Goal: Transaction & Acquisition: Subscribe to service/newsletter

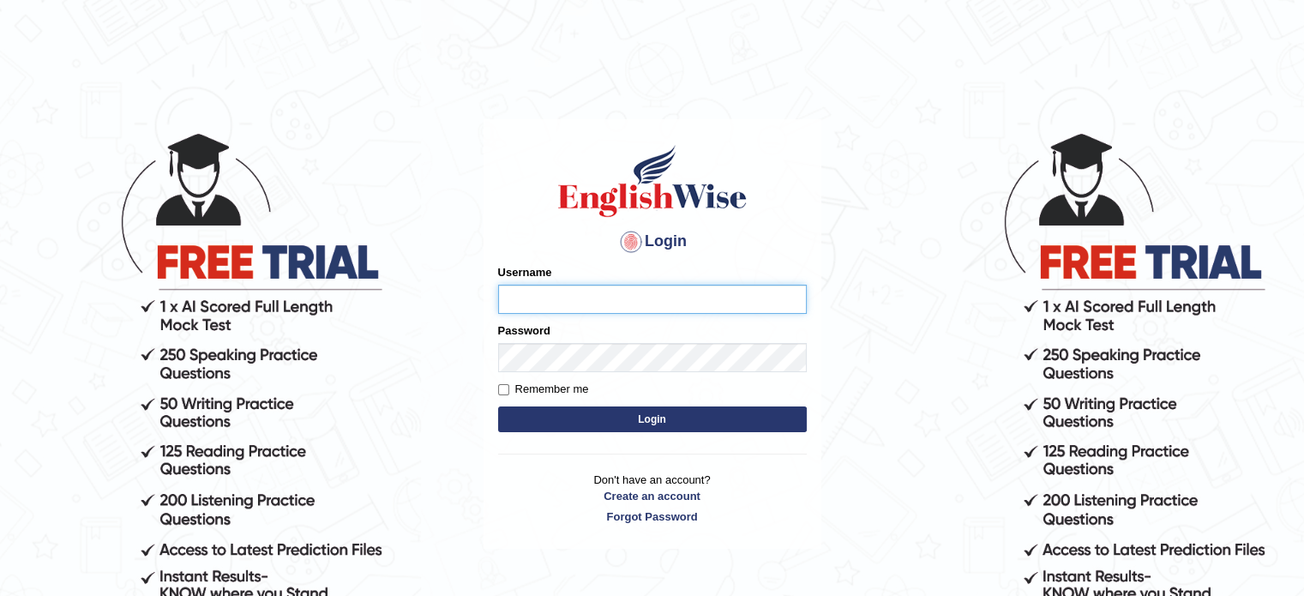
type input "sharmakirti"
click at [711, 413] on button "Login" at bounding box center [652, 419] width 309 height 26
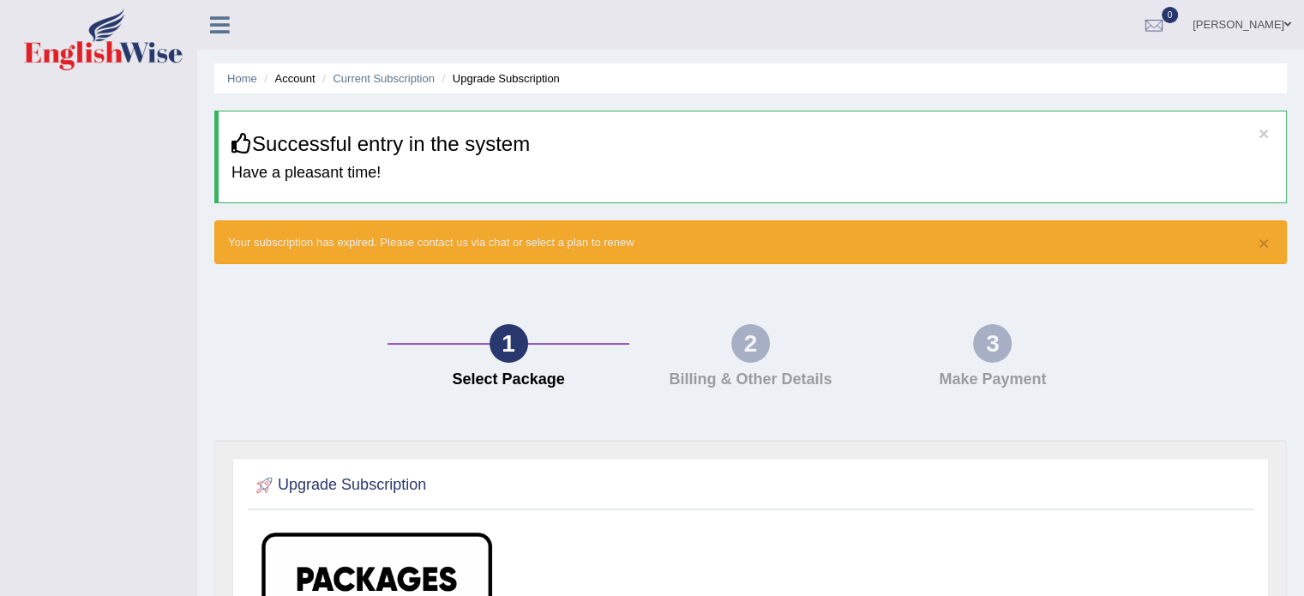
click at [219, 30] on icon at bounding box center [220, 25] width 20 height 22
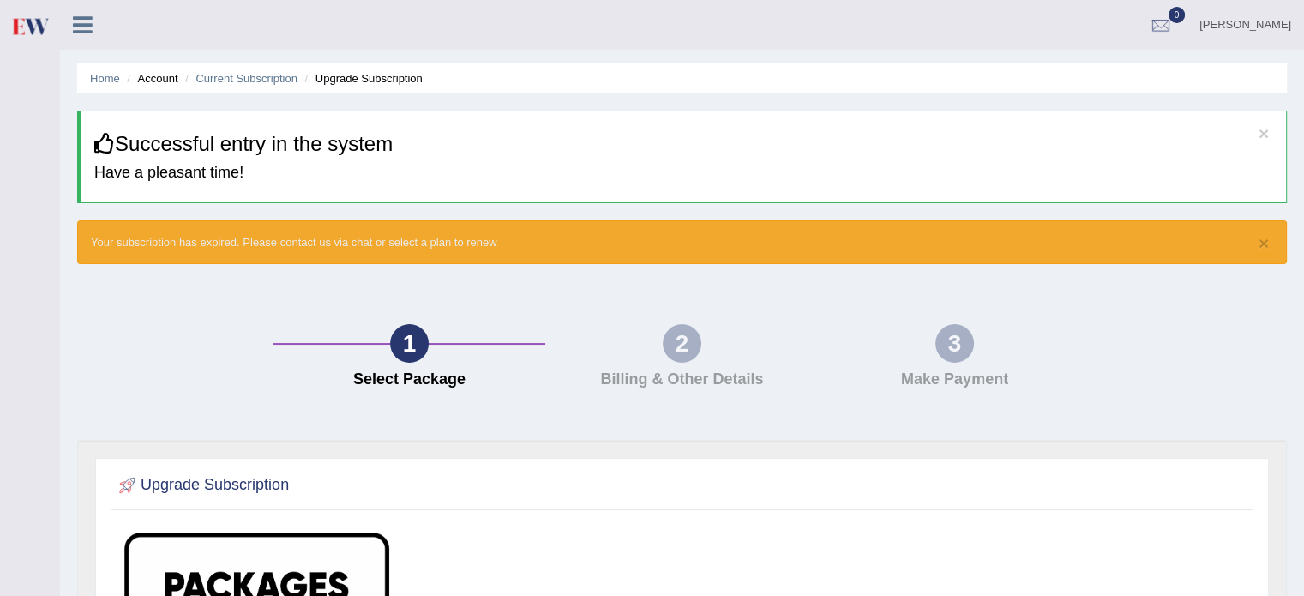
click at [90, 29] on icon at bounding box center [83, 25] width 20 height 22
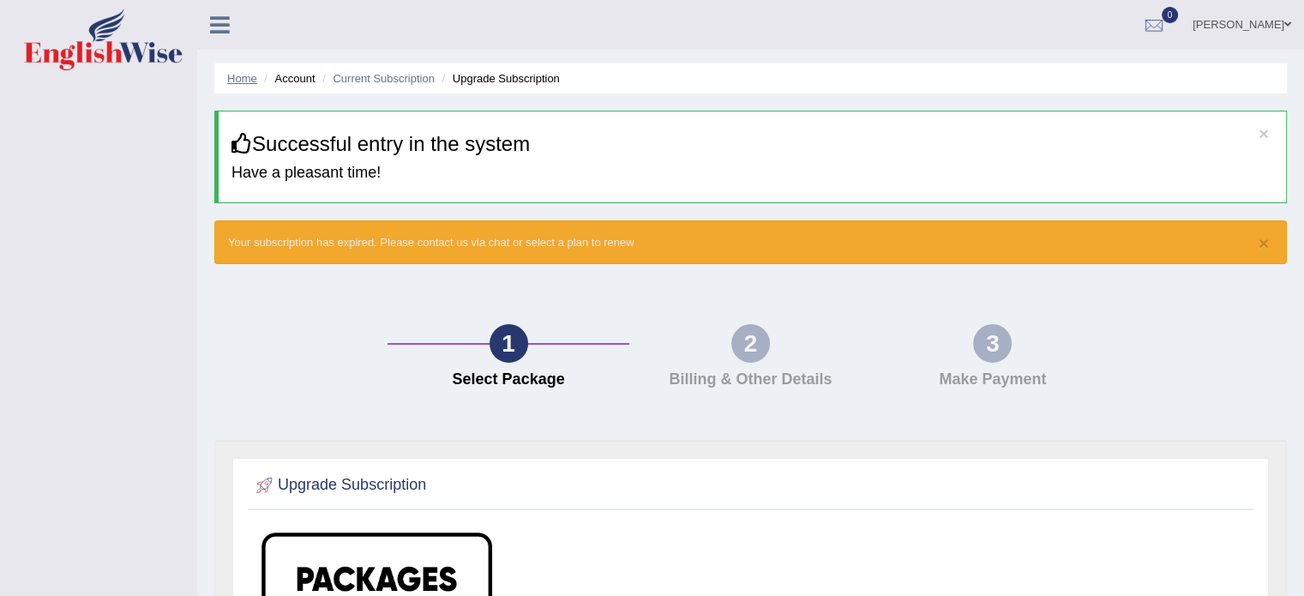
click at [237, 84] on link "Home" at bounding box center [242, 78] width 30 height 13
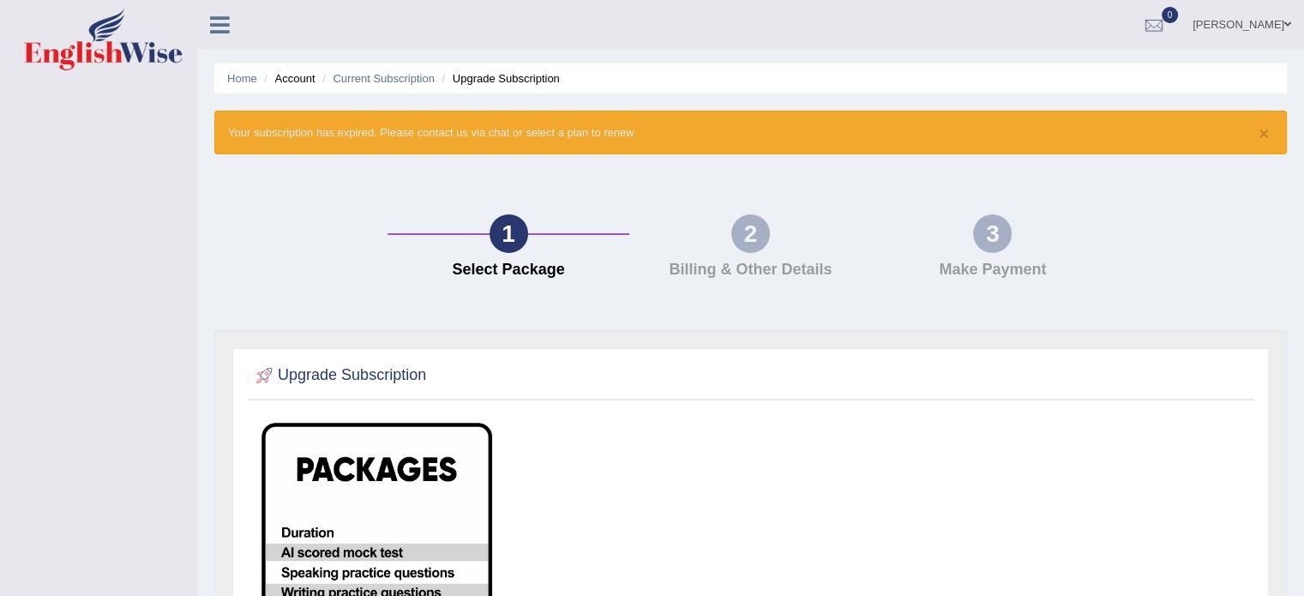
click at [860, 393] on div "Upgrade Subscription" at bounding box center [751, 378] width 1006 height 43
